Goal: Transaction & Acquisition: Purchase product/service

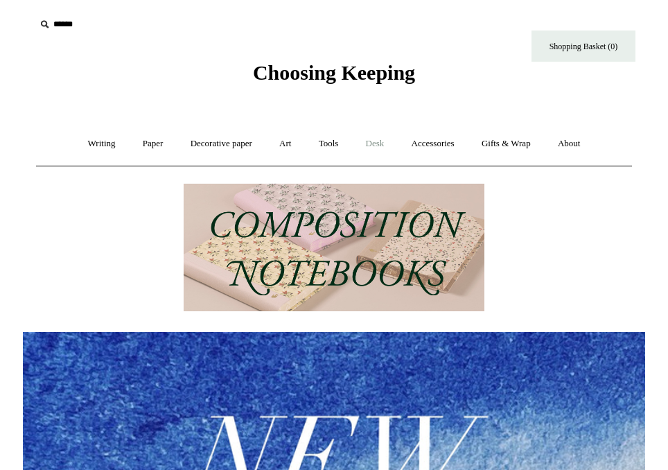
click at [365, 144] on link "Desk +" at bounding box center [376, 143] width 44 height 37
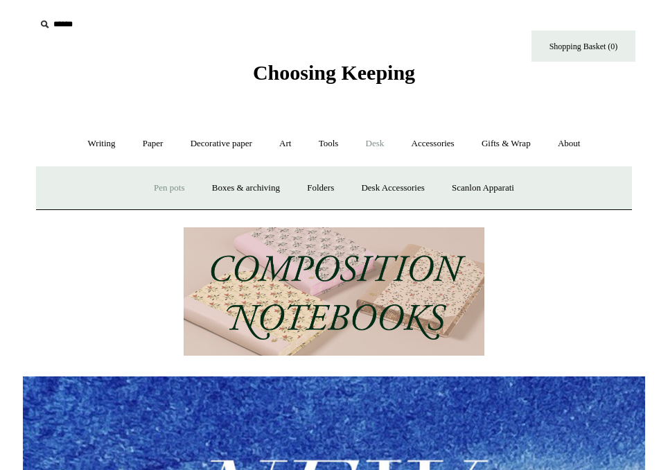
click at [176, 192] on link "Pen pots" at bounding box center [168, 188] width 55 height 37
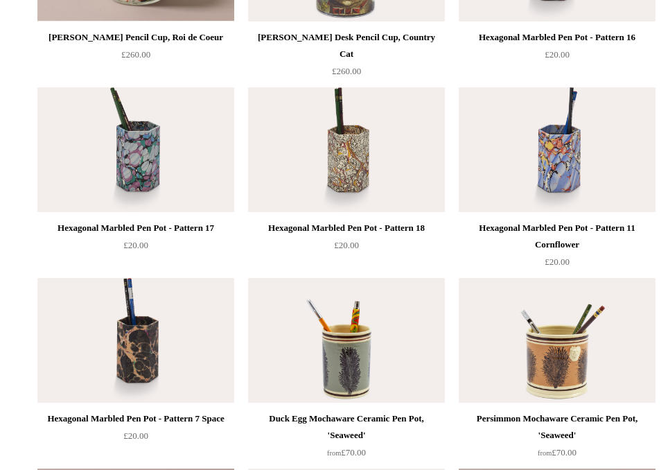
scroll to position [534, 0]
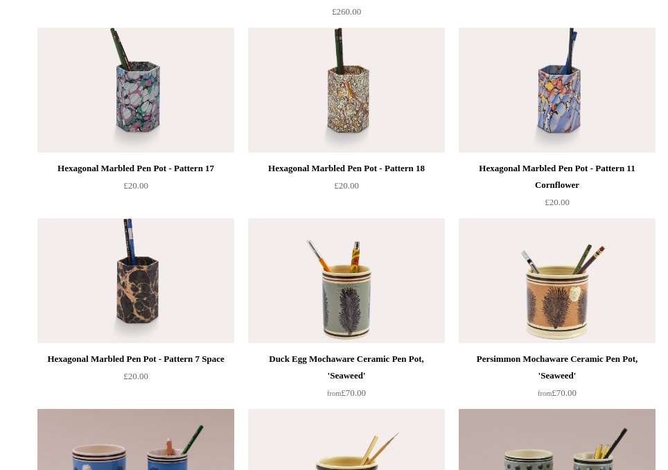
click at [327, 368] on div "Duck Egg Mochaware Ceramic Pen Pot, 'Seaweed'" at bounding box center [347, 367] width 190 height 33
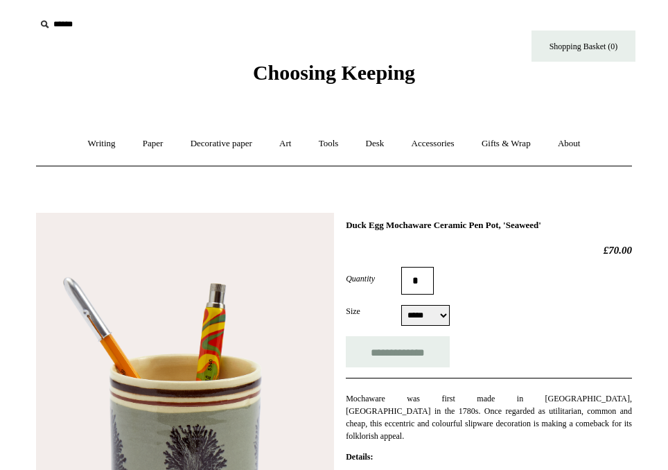
drag, startPoint x: 607, startPoint y: 226, endPoint x: 365, endPoint y: 214, distance: 242.9
copy h1 "Duck Egg Mochaware Ceramic Pen Pot, 'Seaweed'"
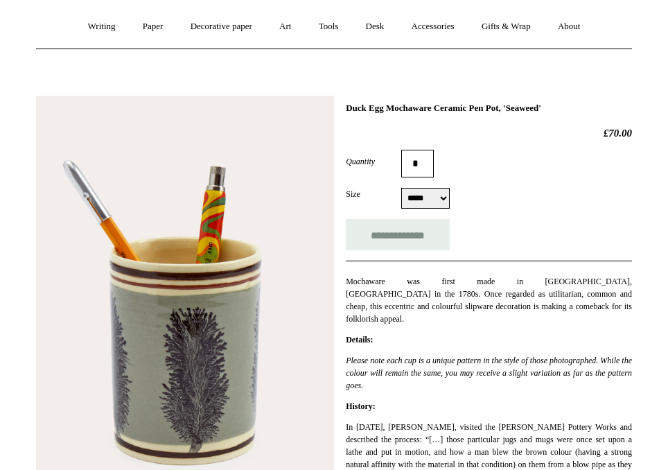
scroll to position [123, 0]
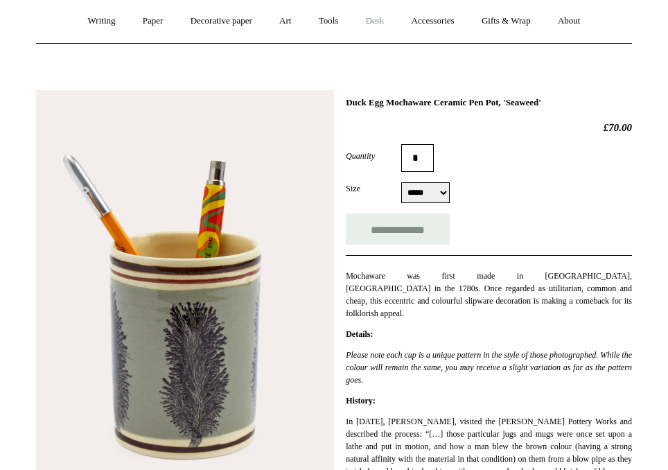
click at [376, 20] on link "Desk +" at bounding box center [376, 21] width 44 height 37
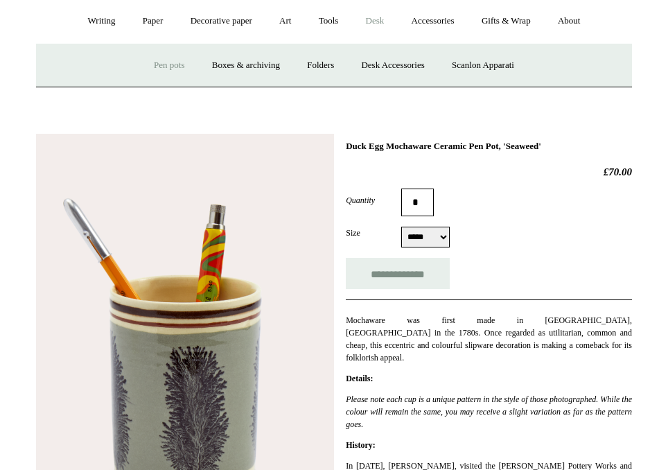
click at [145, 62] on link "Pen pots" at bounding box center [168, 65] width 55 height 37
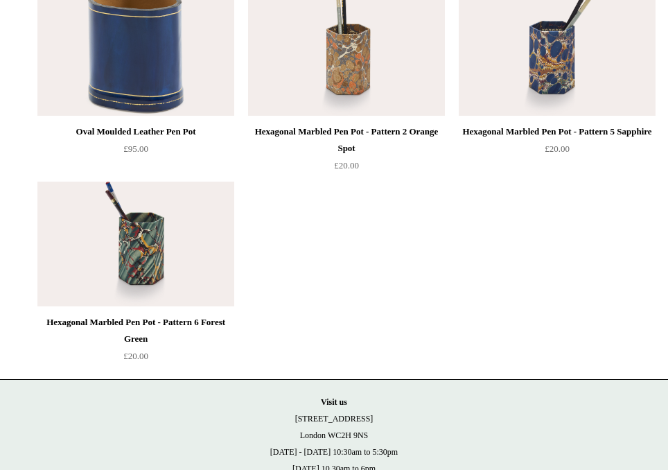
scroll to position [2413, 0]
